Goal: Find specific page/section: Find specific page/section

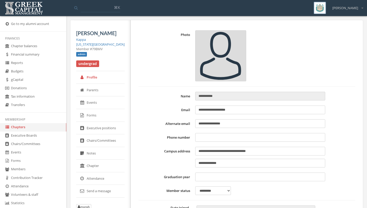
type input "**********"
type input "****"
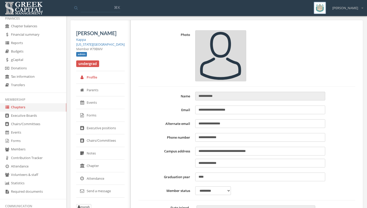
scroll to position [20, 0]
click at [37, 140] on link "Forms" at bounding box center [33, 140] width 66 height 8
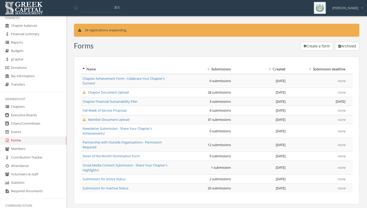
click at [106, 119] on span "Member Document Upload" at bounding box center [106, 119] width 47 height 5
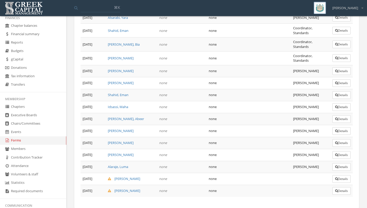
scroll to position [378, 0]
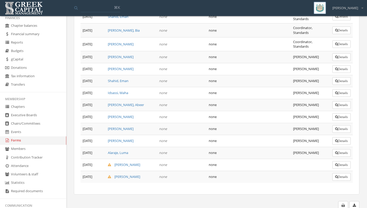
click at [344, 164] on button "Details" at bounding box center [342, 165] width 18 height 8
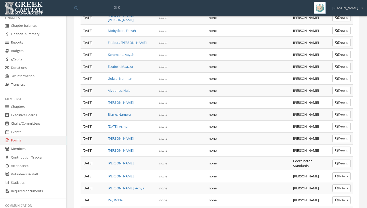
scroll to position [378, 0]
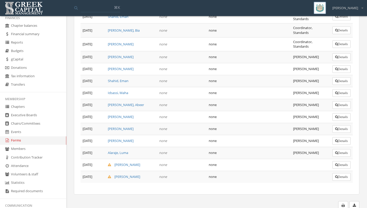
click at [339, 174] on button "Details" at bounding box center [342, 177] width 18 height 8
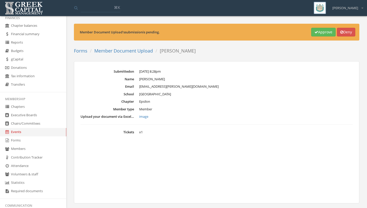
click at [145, 118] on link "image" at bounding box center [246, 116] width 214 height 5
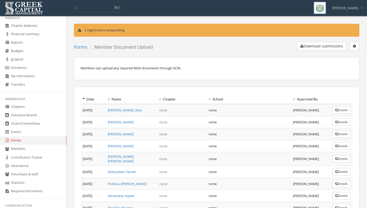
click at [22, 132] on link "Events" at bounding box center [33, 132] width 66 height 8
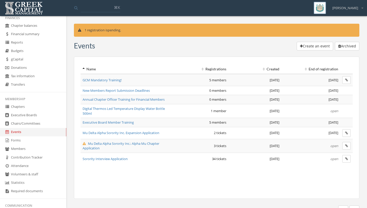
click at [22, 139] on link "Forms" at bounding box center [33, 140] width 66 height 8
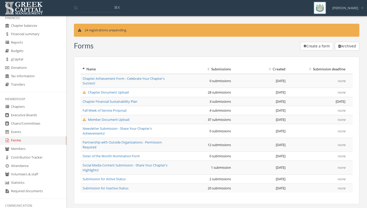
click at [98, 91] on span "Chapter Document Upload" at bounding box center [106, 92] width 46 height 5
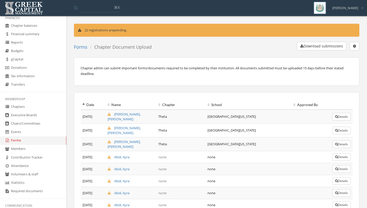
click at [14, 116] on link "Executive Boards" at bounding box center [33, 115] width 66 height 8
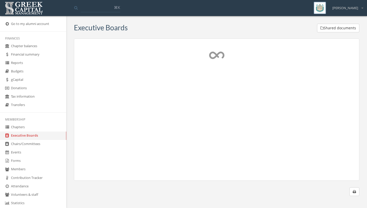
scroll to position [20, 0]
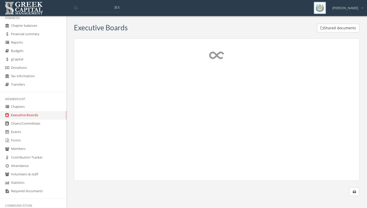
click at [26, 141] on link "Forms" at bounding box center [33, 140] width 66 height 8
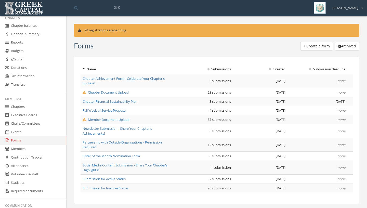
click at [95, 111] on span "Fall Week of Service Proposal" at bounding box center [105, 110] width 44 height 5
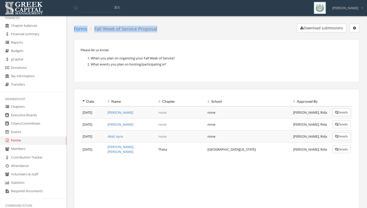
drag, startPoint x: 159, startPoint y: 30, endPoint x: 71, endPoint y: 32, distance: 87.2
click at [71, 32] on div "Forms Fall Week of Service Proposal Download submissions Edit form Lock submiss…" at bounding box center [216, 135] width 293 height 223
copy ol "Forms Fall Week of Service Proposal"
